Goal: Use online tool/utility: Use online tool/utility

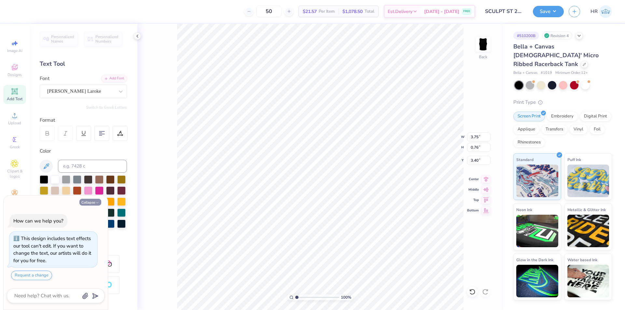
click at [99, 202] on icon "button" at bounding box center [97, 203] width 4 height 4
type textarea "x"
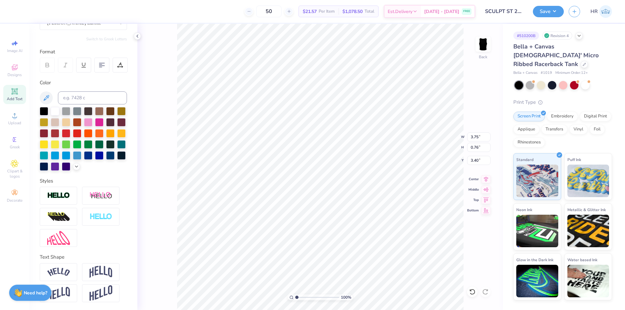
scroll to position [79, 0]
click at [60, 242] on img at bounding box center [58, 238] width 23 height 14
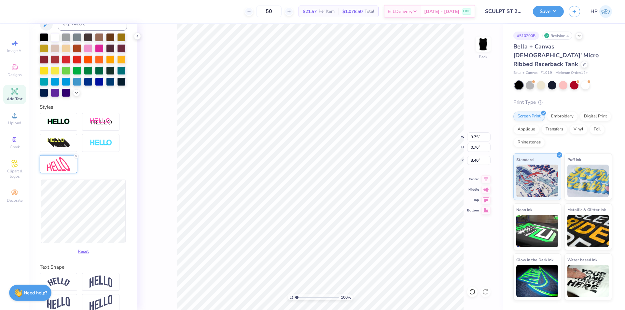
scroll to position [163, 0]
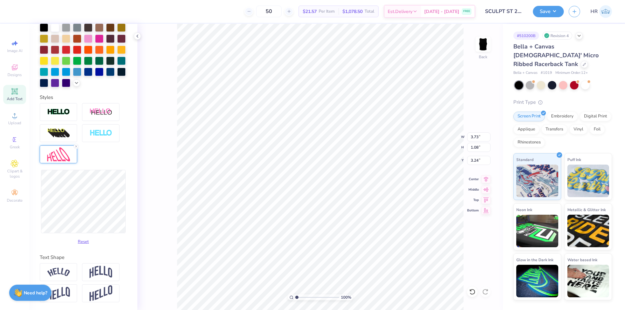
type input "3.73"
type input "1.08"
type input "3.24"
type input "3.66"
type input "1.19"
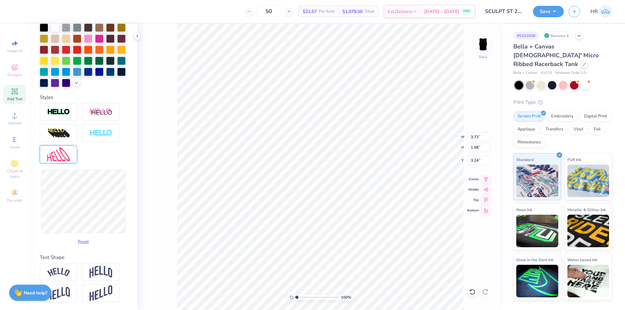
type input "3.19"
click at [78, 240] on button "Reset" at bounding box center [83, 240] width 17 height 11
type input "3.75"
type input "0.76"
type input "3.40"
